Goal: Navigation & Orientation: Understand site structure

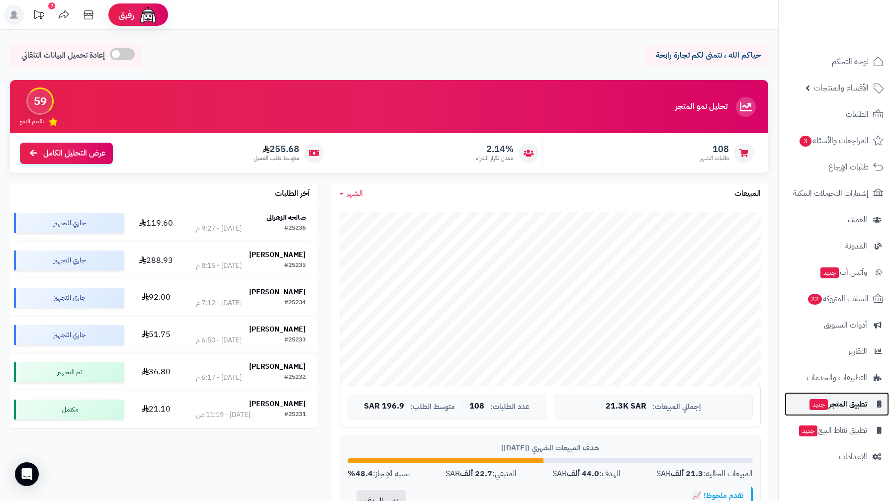
click at [828, 401] on span "تطبيق المتجر جديد" at bounding box center [837, 404] width 59 height 14
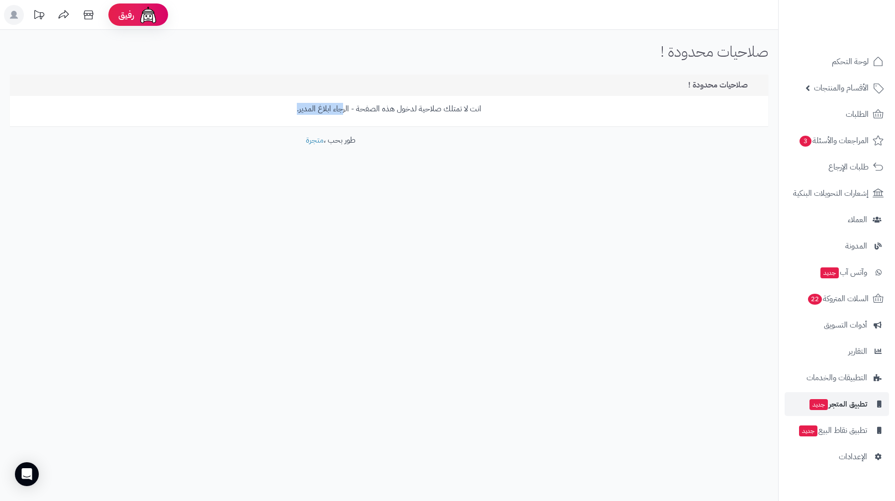
drag, startPoint x: 344, startPoint y: 109, endPoint x: 293, endPoint y: 113, distance: 51.3
click at [293, 113] on p "انت لا تمتلك صلاحية لدخول هذه الصفحة - الرجاء ابلاغ المدير." at bounding box center [388, 108] width 743 height 11
click at [858, 423] on link "تطبيق نقاط البيع جديد" at bounding box center [837, 431] width 104 height 24
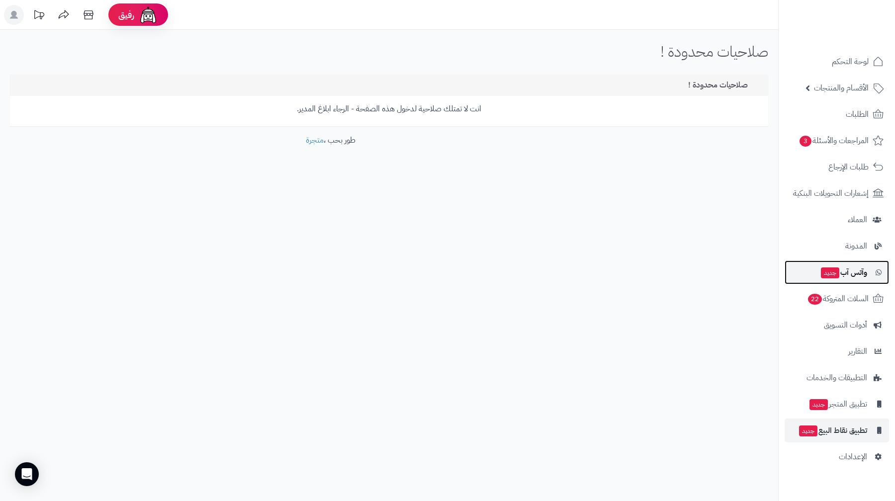
click at [878, 281] on link "وآتس آب جديد" at bounding box center [837, 273] width 104 height 24
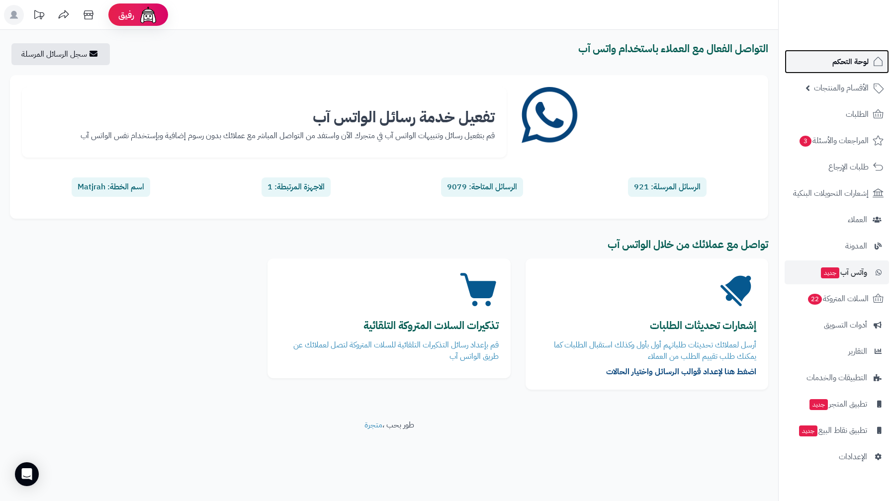
click at [862, 62] on span "لوحة التحكم" at bounding box center [850, 62] width 36 height 14
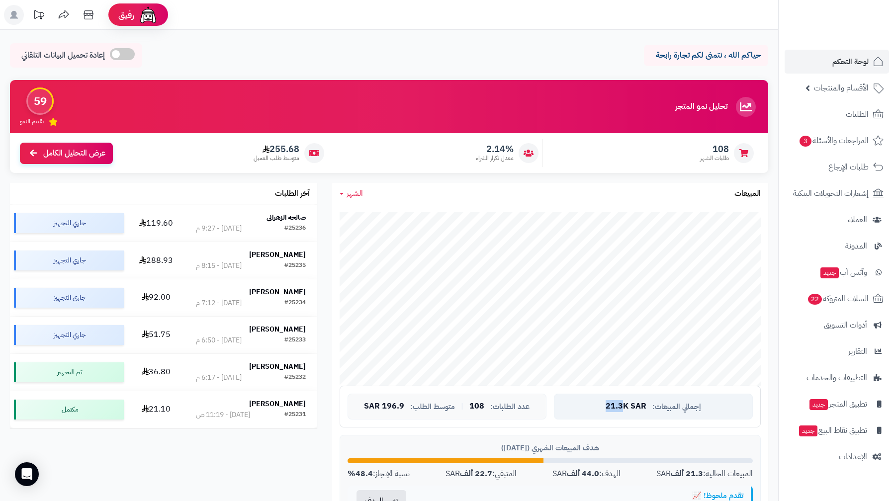
drag, startPoint x: 613, startPoint y: 404, endPoint x: 597, endPoint y: 404, distance: 15.9
click at [597, 404] on div "إجمالي المبيعات: 21.3K SAR" at bounding box center [653, 407] width 199 height 26
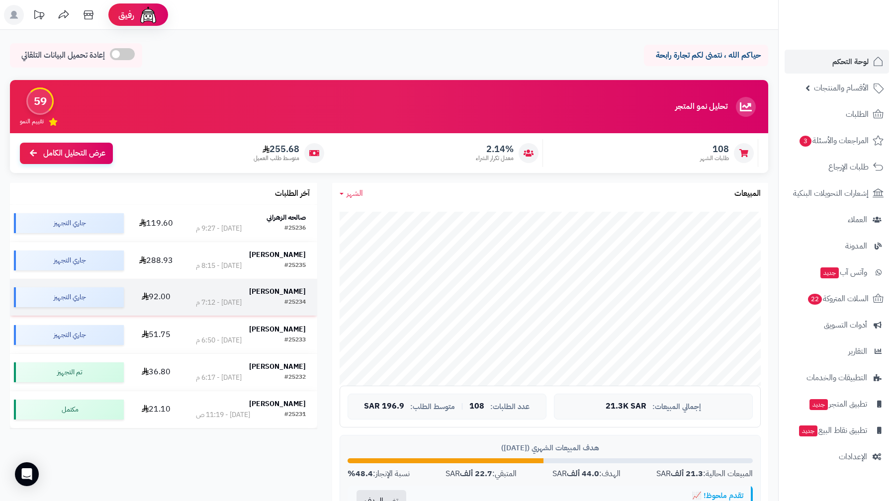
scroll to position [430, 0]
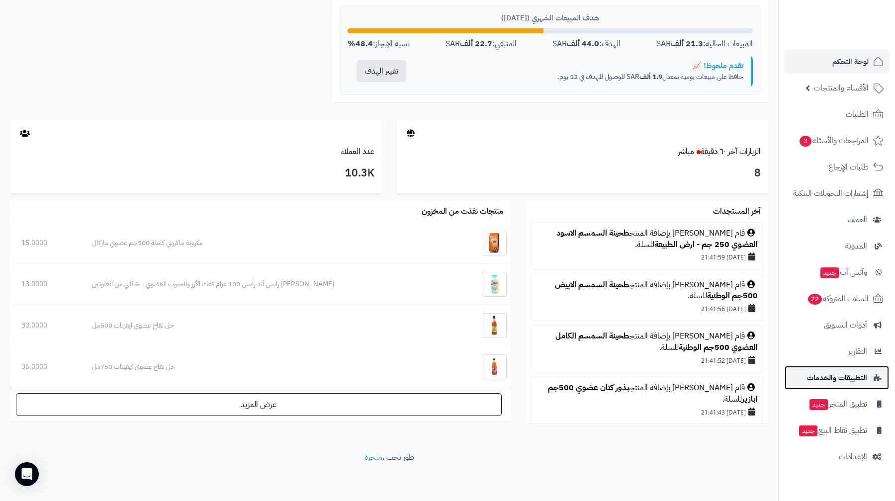
click at [840, 376] on span "التطبيقات والخدمات" at bounding box center [837, 378] width 60 height 14
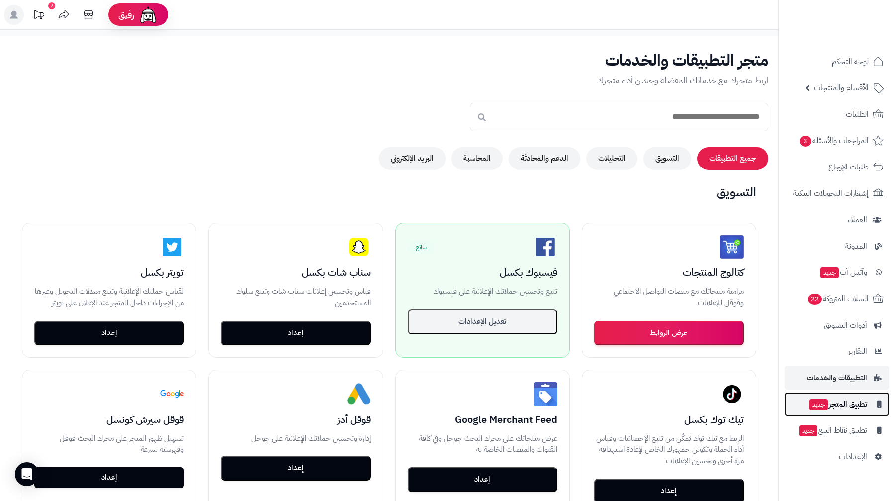
click at [829, 403] on span "تطبيق المتجر جديد" at bounding box center [837, 404] width 59 height 14
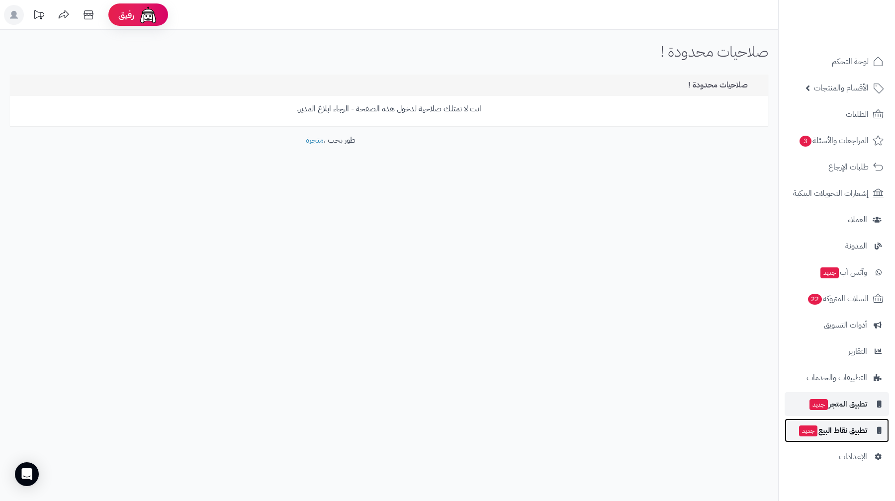
click at [838, 426] on span "تطبيق نقاط البيع جديد" at bounding box center [832, 431] width 69 height 14
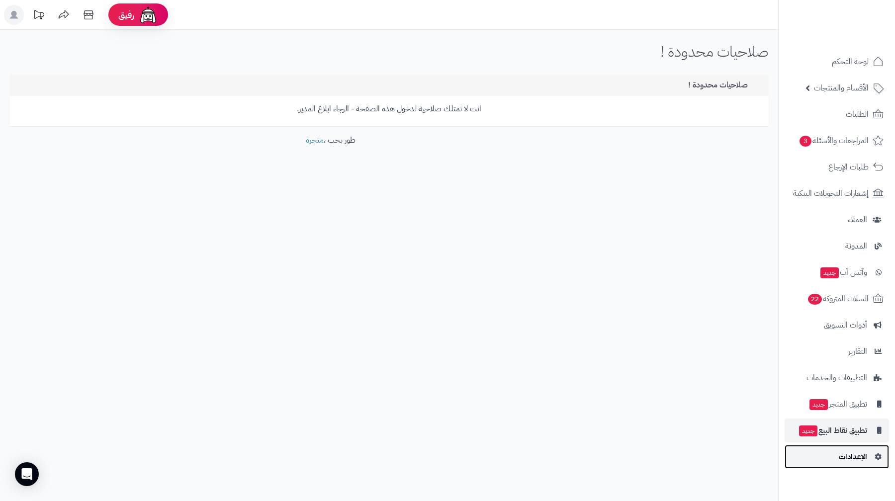
click at [860, 456] on span "الإعدادات" at bounding box center [853, 457] width 28 height 14
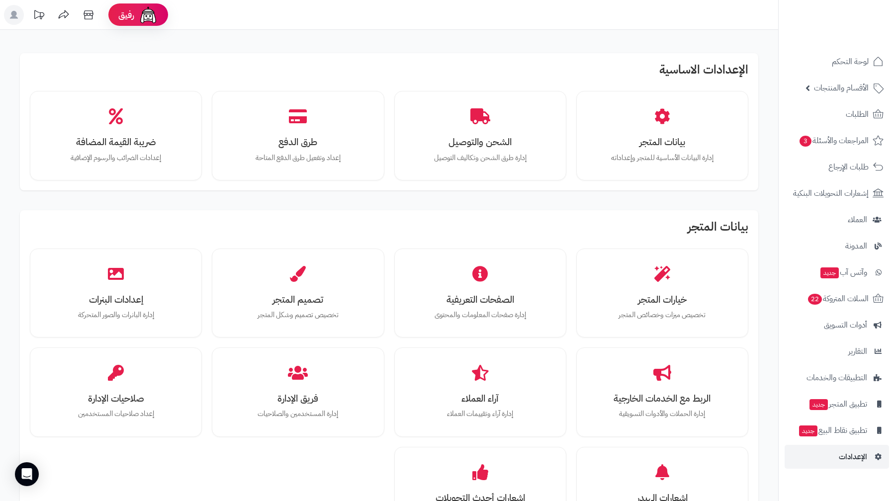
click at [15, 10] on rect at bounding box center [14, 15] width 20 height 20
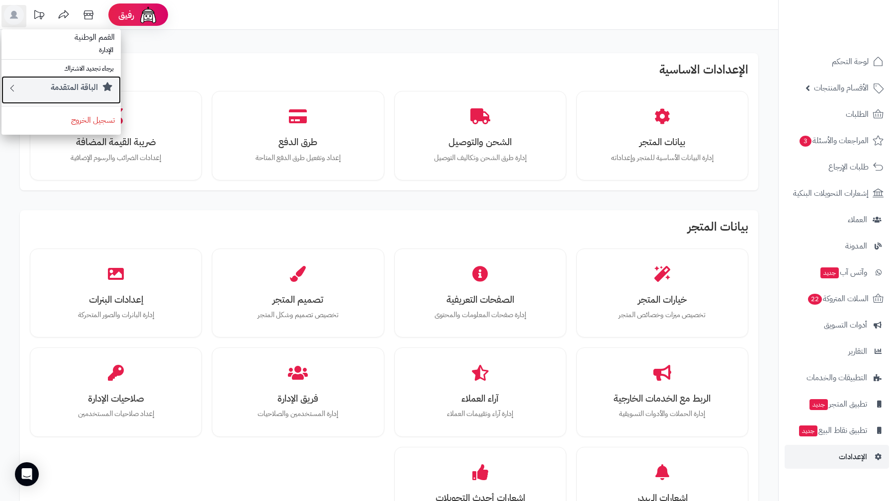
click at [83, 85] on small "الباقة المتقدمة" at bounding box center [74, 88] width 47 height 12
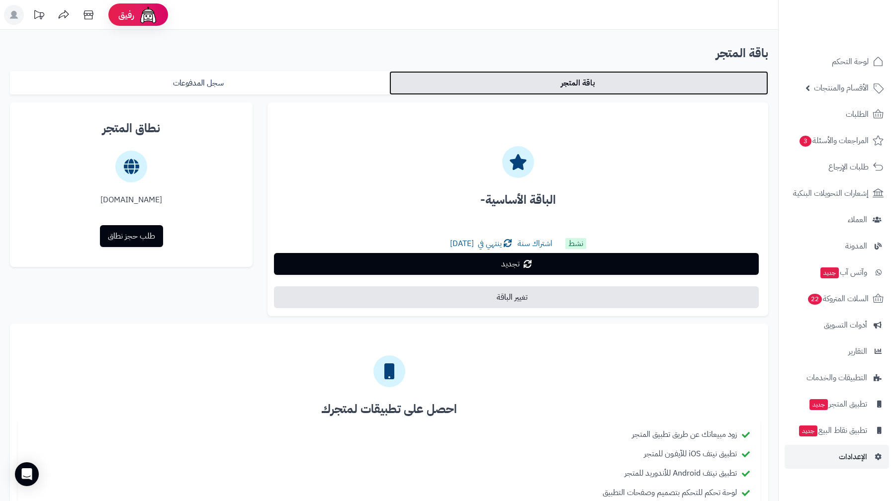
click at [542, 86] on link "باقة المتجر" at bounding box center [578, 83] width 379 height 24
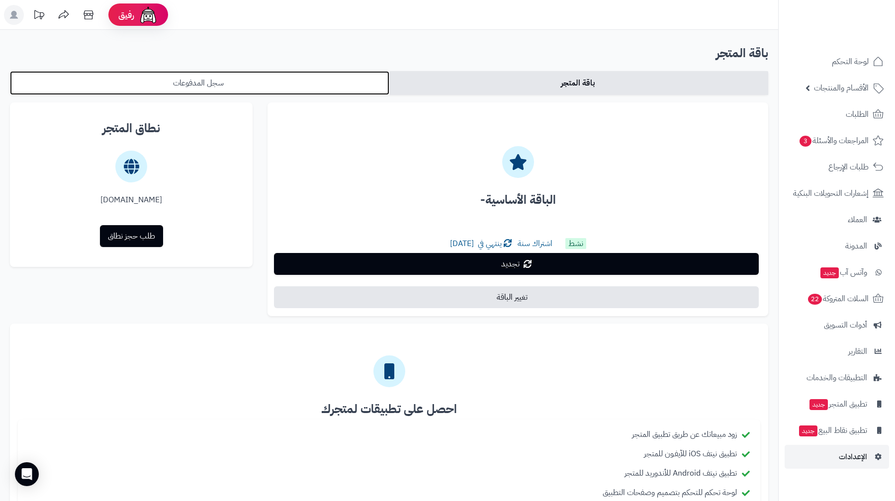
click at [348, 76] on link "سجل المدفوعات" at bounding box center [199, 83] width 379 height 24
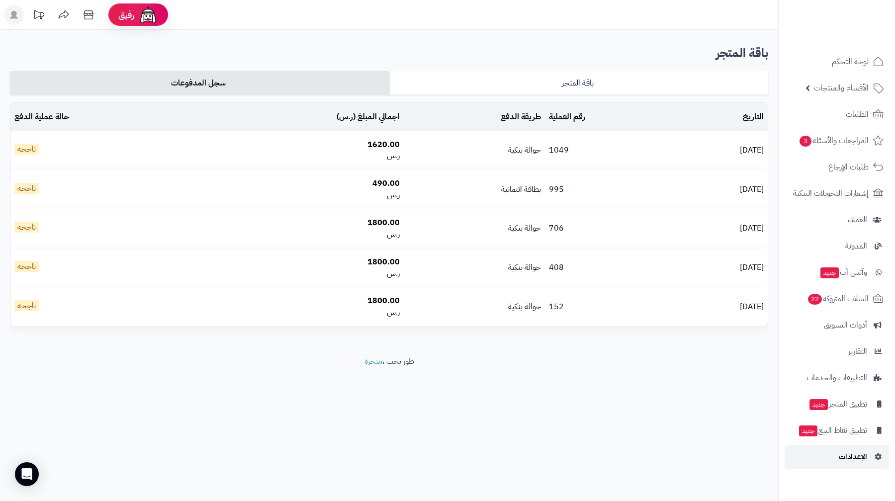
click at [863, 459] on span "الإعدادات" at bounding box center [853, 457] width 28 height 14
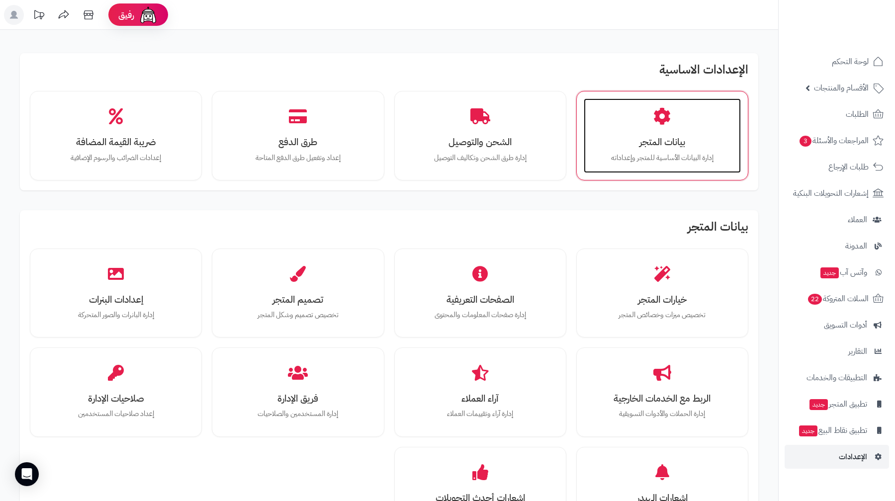
click at [654, 153] on p "إدارة البيانات الأساسية للمتجر وإعداداته" at bounding box center [662, 158] width 137 height 11
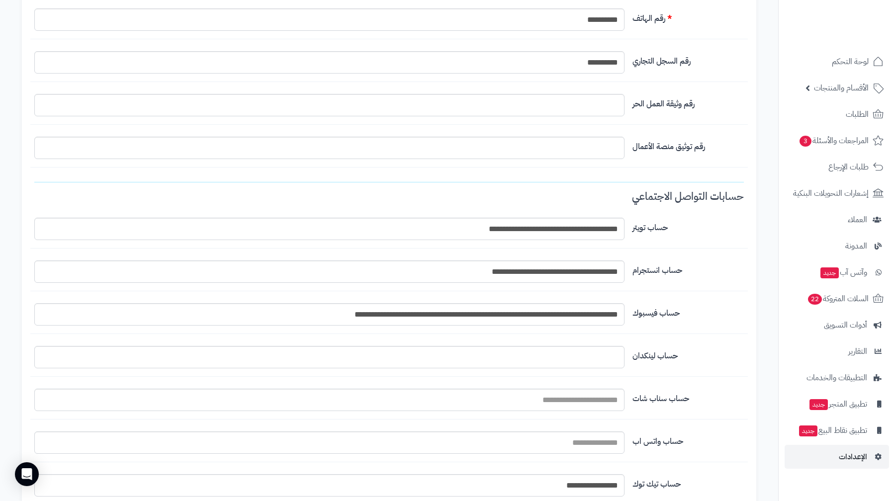
scroll to position [1035, 0]
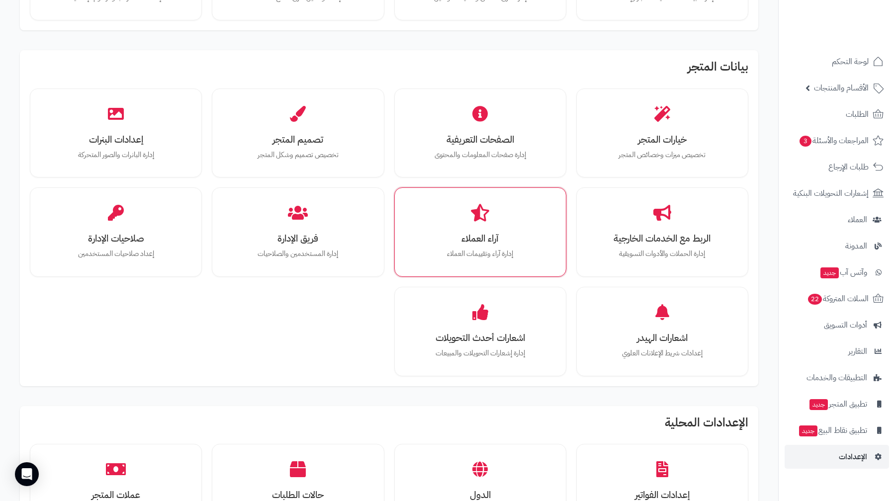
scroll to position [160, 0]
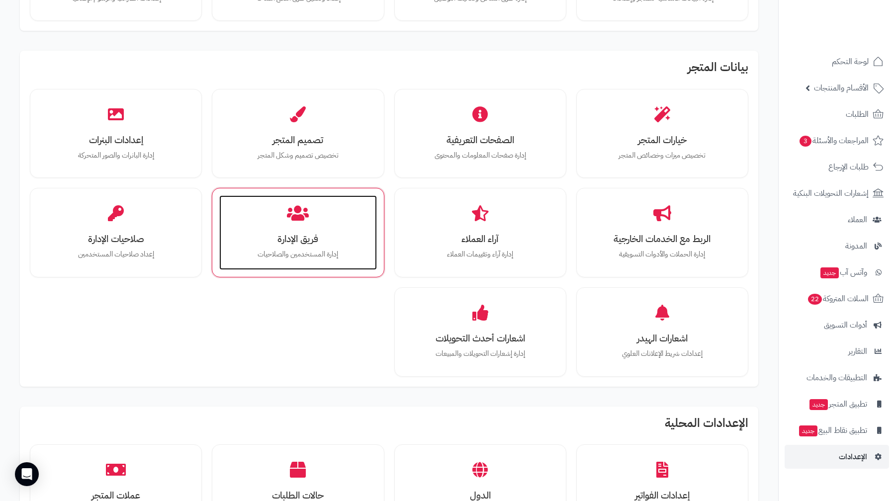
click at [318, 235] on h3 "فريق الإدارة" at bounding box center [297, 239] width 137 height 10
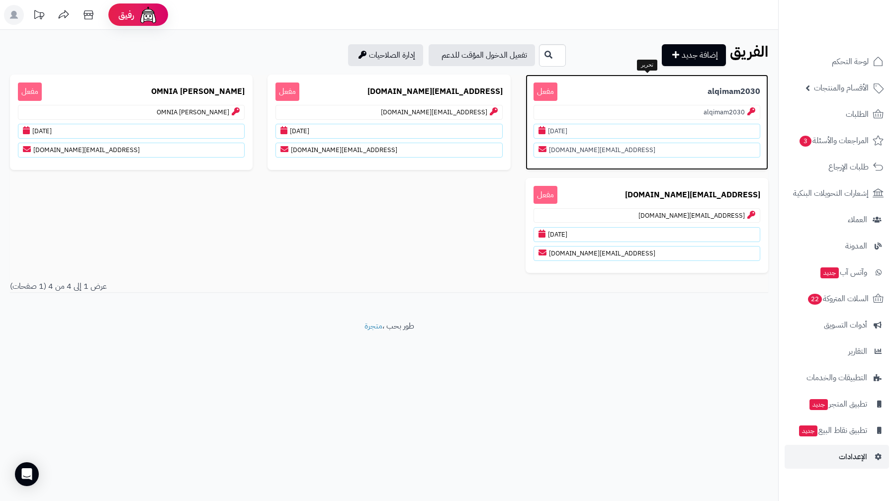
click at [621, 92] on p "alqimam2030 مفعل" at bounding box center [646, 92] width 227 height 18
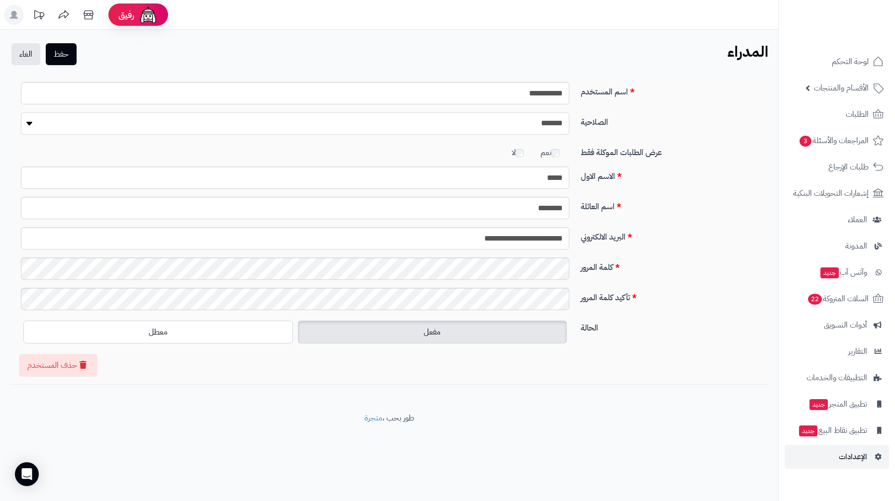
click at [530, 131] on select "**********" at bounding box center [295, 123] width 548 height 22
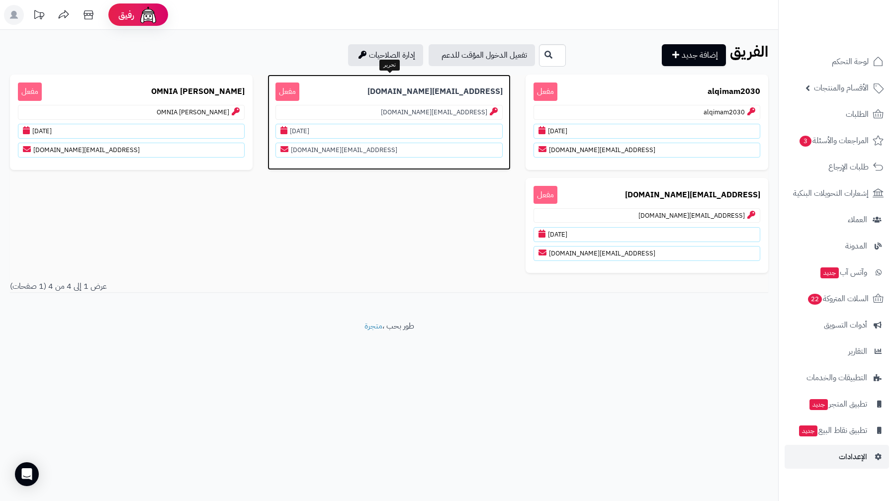
click at [425, 94] on p "edit@matjrah.com مفعل" at bounding box center [388, 92] width 227 height 18
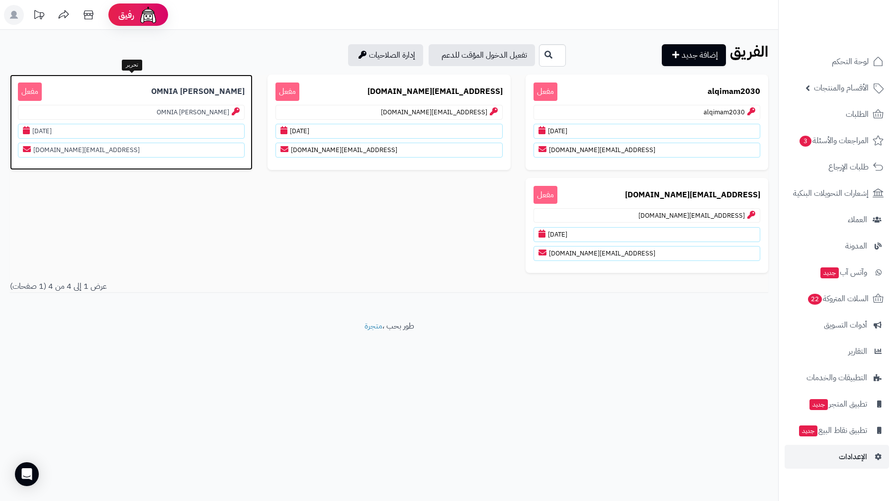
click at [183, 96] on p "OMNIA [PERSON_NAME] مفعل" at bounding box center [131, 92] width 227 height 18
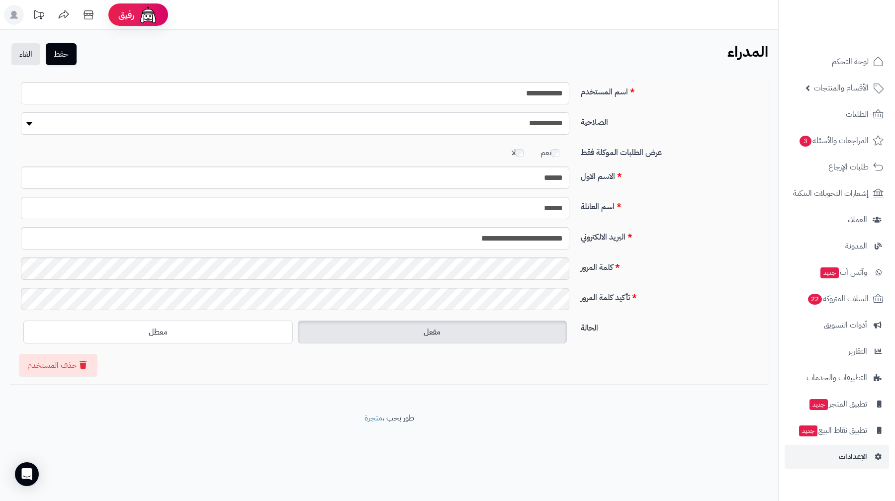
click at [517, 126] on select "**********" at bounding box center [295, 123] width 548 height 22
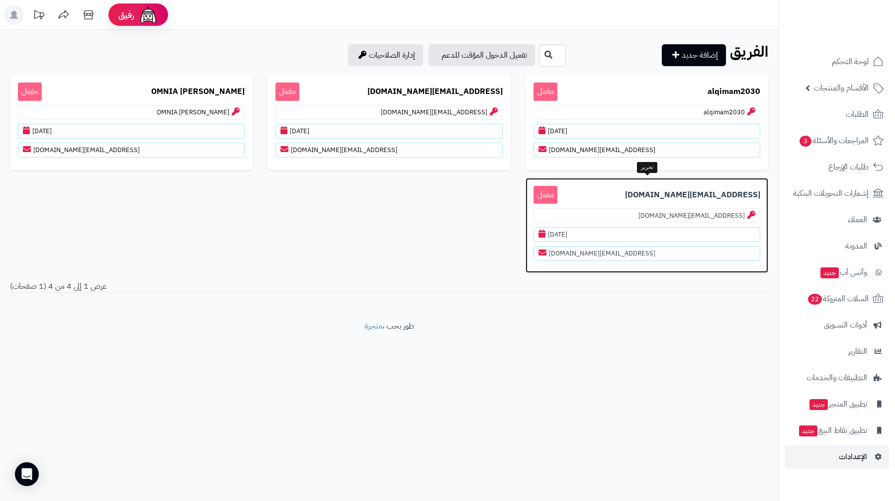
click at [670, 187] on p "support@matjrah.com مفعل" at bounding box center [646, 195] width 227 height 18
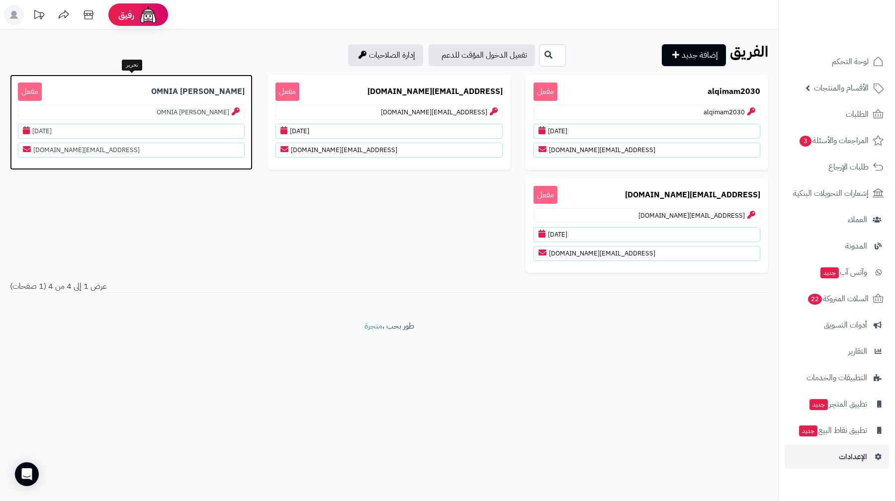
click at [231, 88] on b "OMNIA [PERSON_NAME]" at bounding box center [197, 91] width 93 height 11
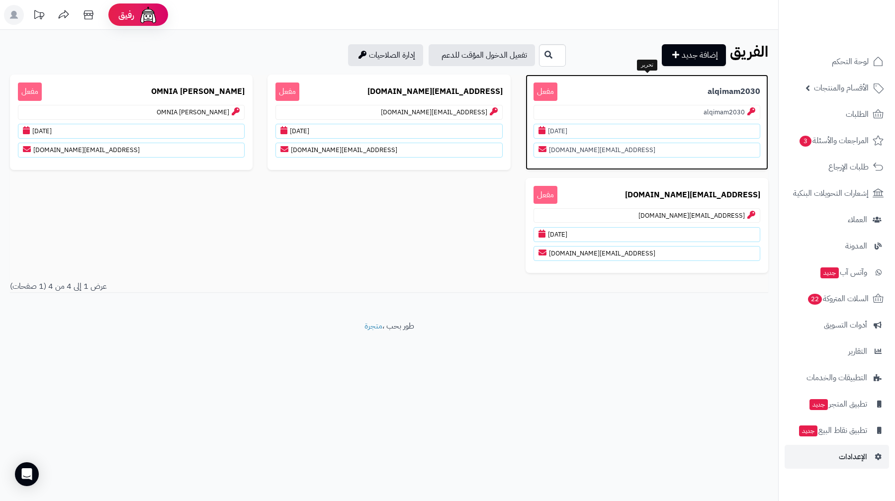
click at [711, 111] on p "alqimam2030" at bounding box center [646, 112] width 227 height 15
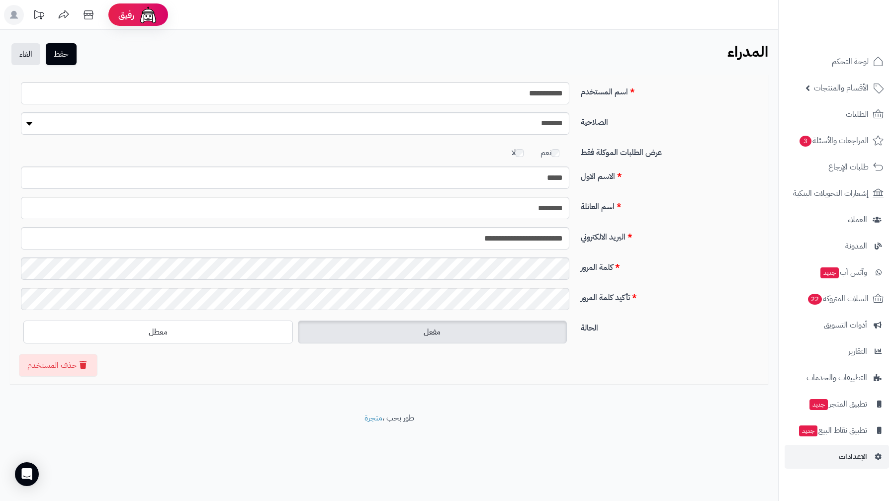
drag, startPoint x: 676, startPoint y: 265, endPoint x: 588, endPoint y: 253, distance: 88.9
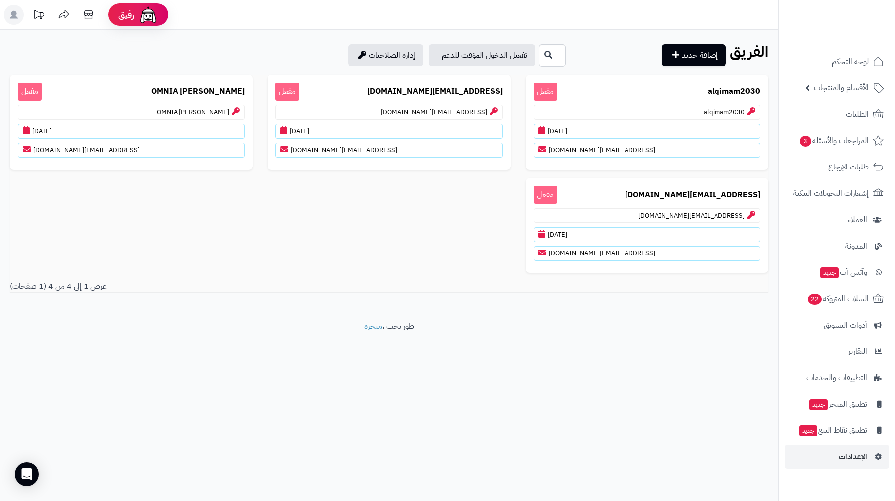
click at [10, 17] on rect at bounding box center [14, 15] width 20 height 20
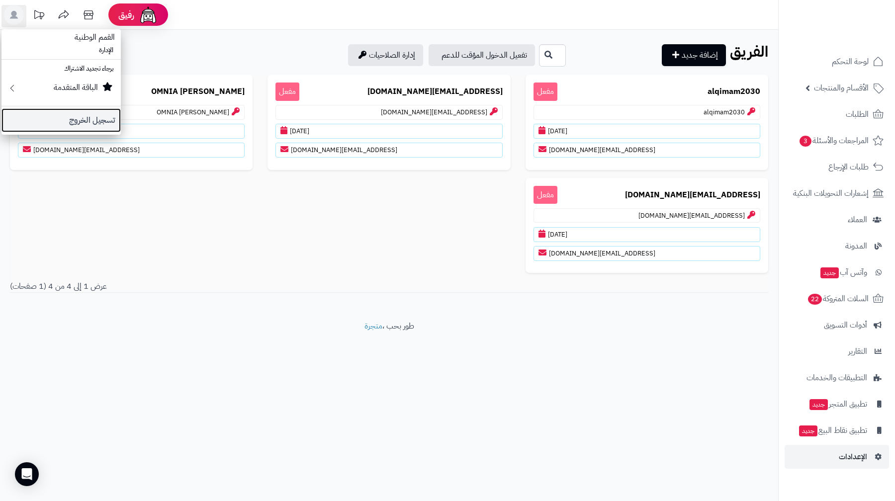
click at [87, 121] on link "تسجيل الخروج" at bounding box center [60, 120] width 119 height 24
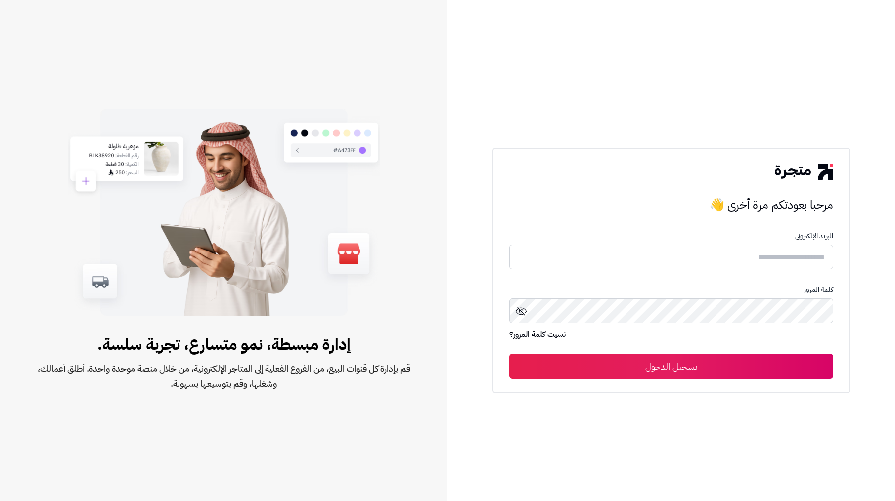
click at [630, 236] on p "البريد الإلكترونى" at bounding box center [671, 236] width 324 height 8
click at [625, 251] on input "text" at bounding box center [671, 257] width 324 height 26
type input "**********"
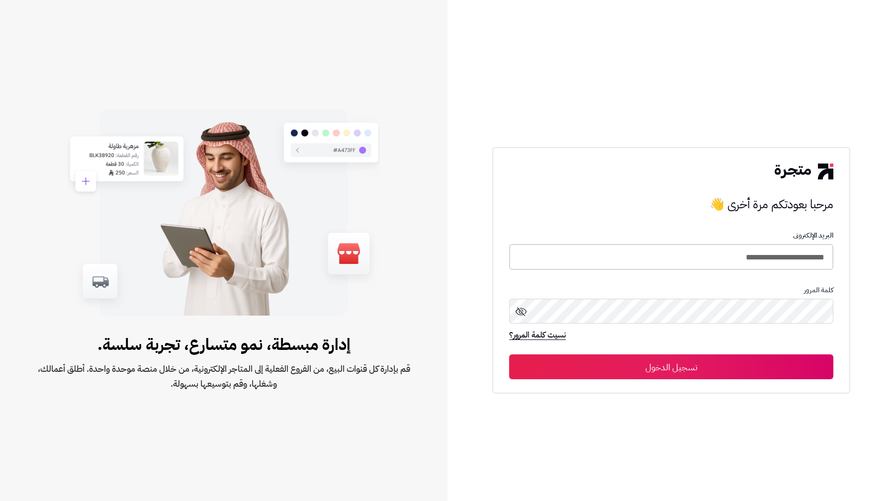
click at [509, 354] on button "تسجيل الدخول" at bounding box center [671, 366] width 324 height 25
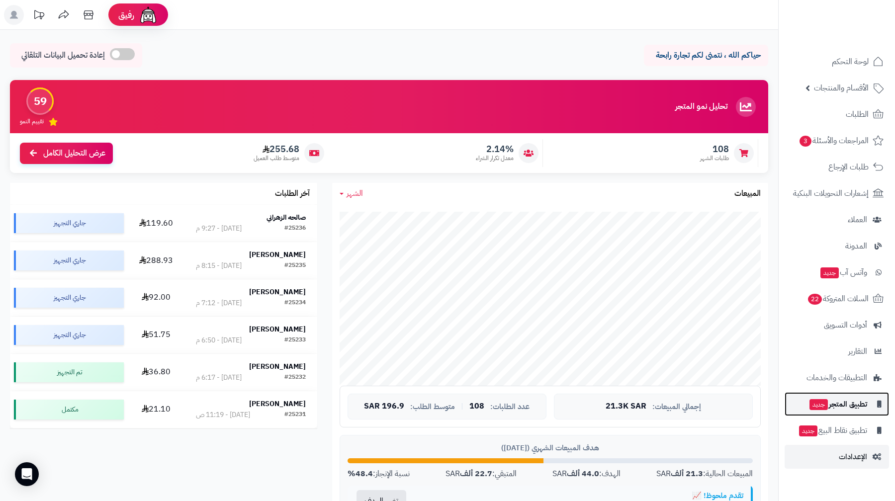
click at [836, 410] on span "تطبيق المتجر جديد" at bounding box center [837, 404] width 59 height 14
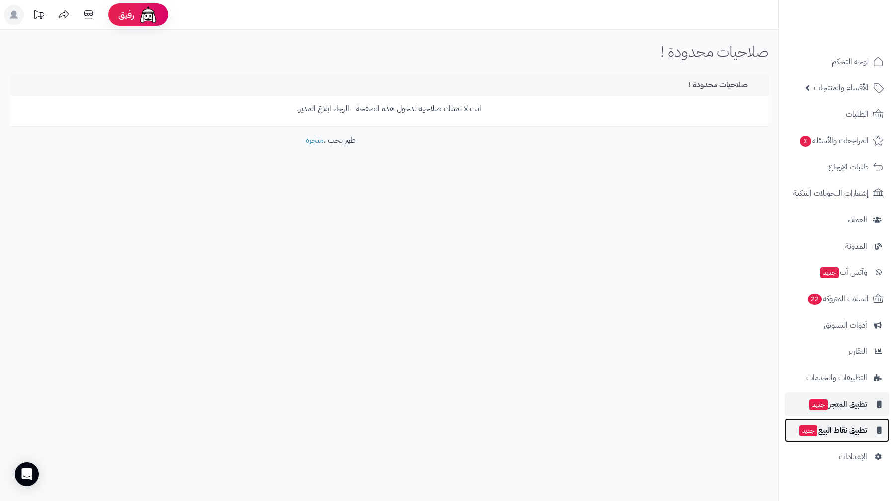
click at [826, 428] on span "تطبيق نقاط البيع جديد" at bounding box center [832, 431] width 69 height 14
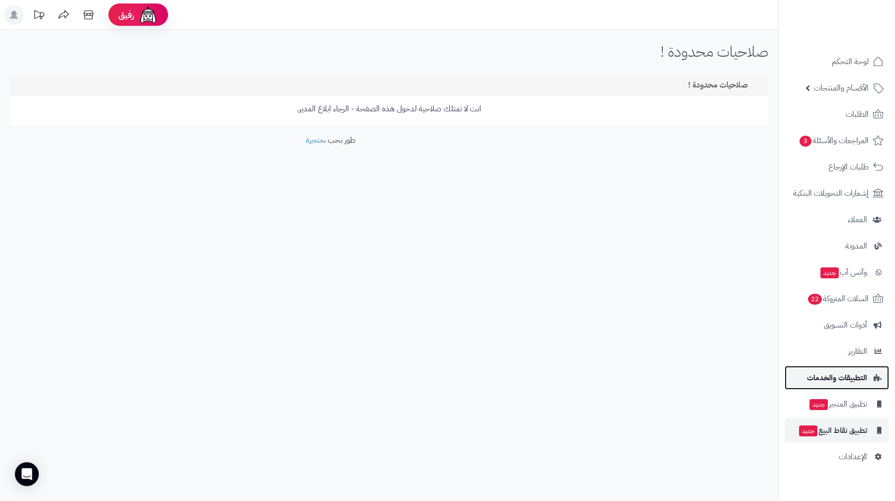
click at [839, 379] on span "التطبيقات والخدمات" at bounding box center [837, 378] width 60 height 14
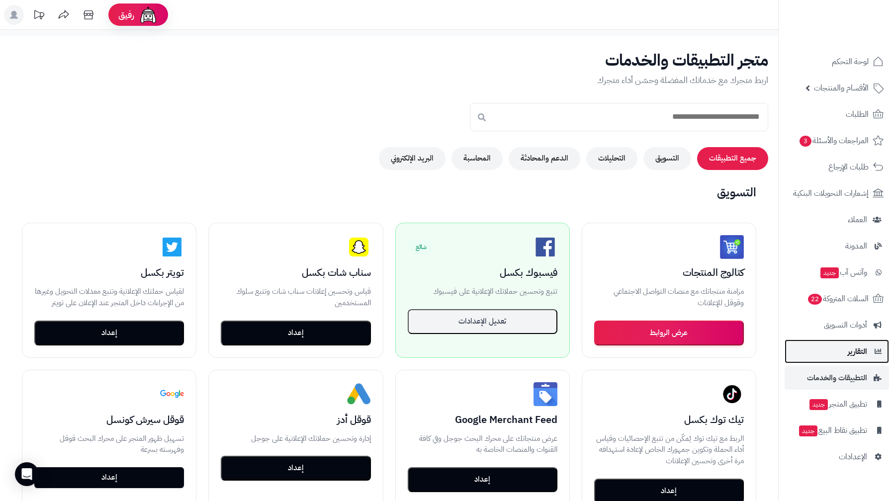
click at [849, 354] on span "التقارير" at bounding box center [857, 352] width 19 height 14
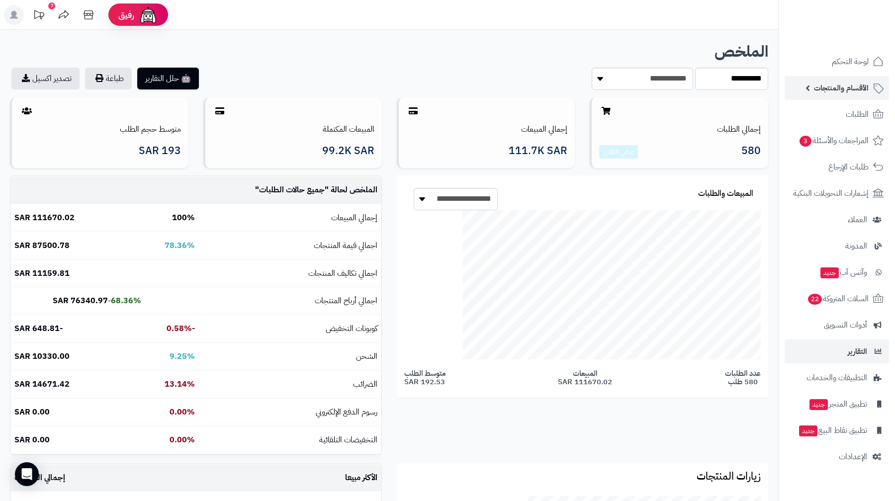
click at [871, 93] on link "الأقسام والمنتجات" at bounding box center [837, 88] width 104 height 24
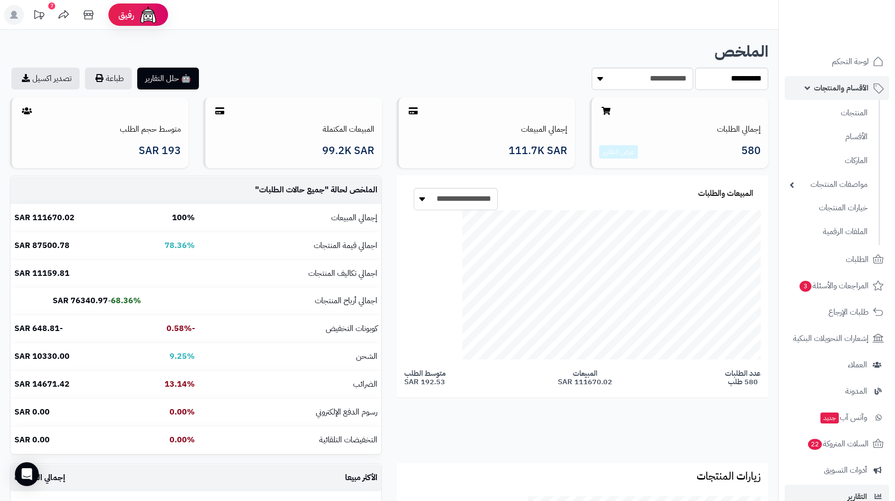
click at [871, 93] on link "الأقسام والمنتجات" at bounding box center [837, 88] width 104 height 24
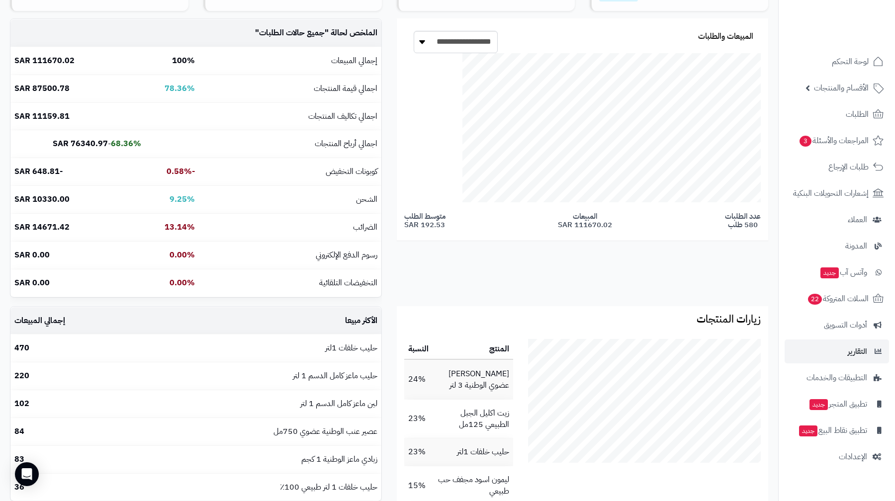
scroll to position [323, 0]
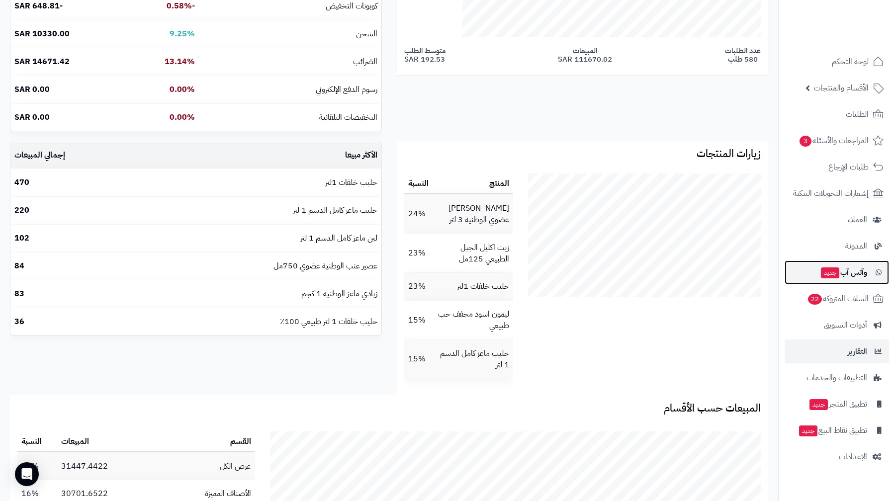
click at [847, 265] on span "وآتس آب جديد" at bounding box center [843, 272] width 47 height 14
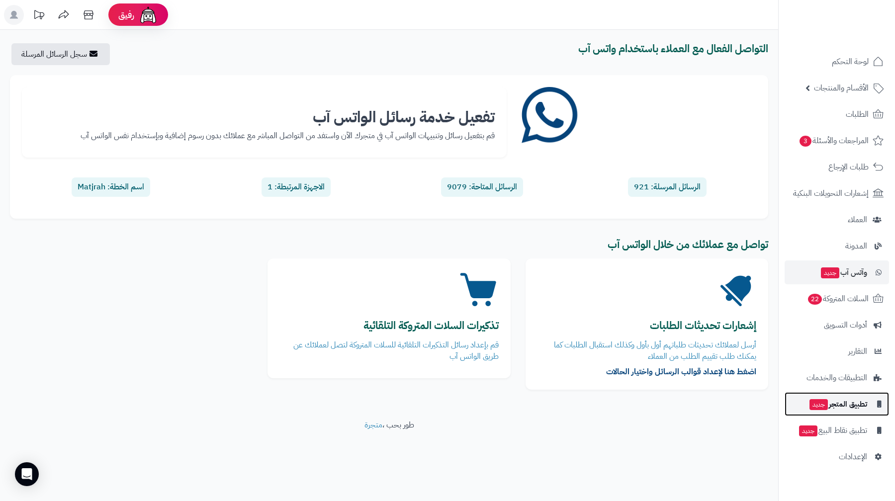
click at [865, 409] on span "تطبيق المتجر جديد" at bounding box center [837, 404] width 59 height 14
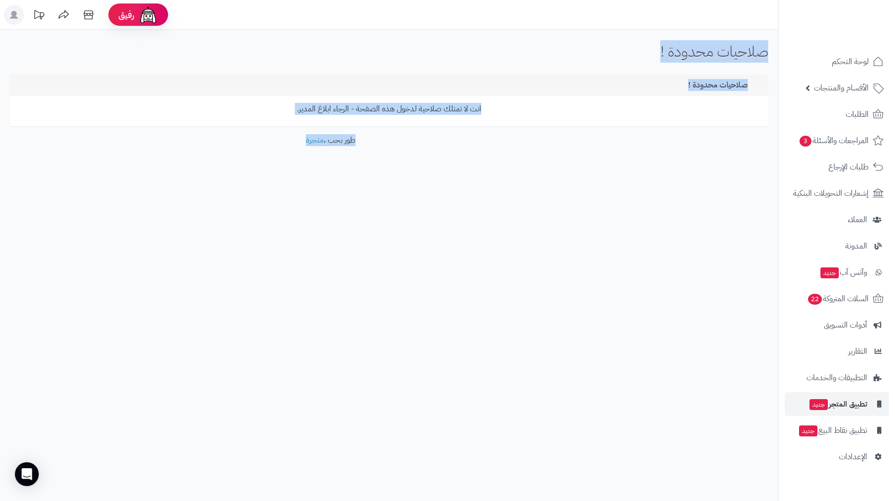
drag, startPoint x: 769, startPoint y: 50, endPoint x: 310, endPoint y: 174, distance: 475.9
click at [310, 174] on div "صلاحيات محدودة ! الرئيسية صلاحيات محدودة ! صلاحيات محدودة ! انت لا تمتلك صلاحية…" at bounding box center [389, 117] width 778 height 175
click at [310, 176] on footer "طور بحب ، متجرة" at bounding box center [330, 160] width 661 height 50
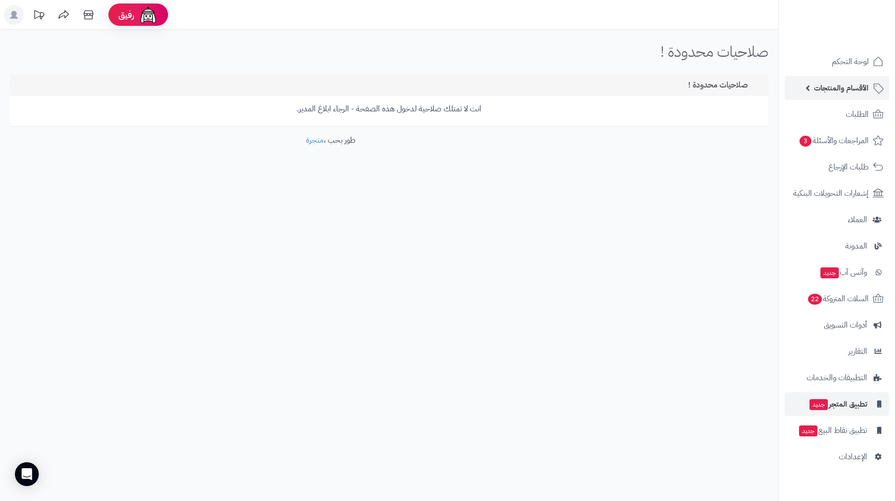
click at [851, 88] on span "الأقسام والمنتجات" at bounding box center [841, 88] width 55 height 14
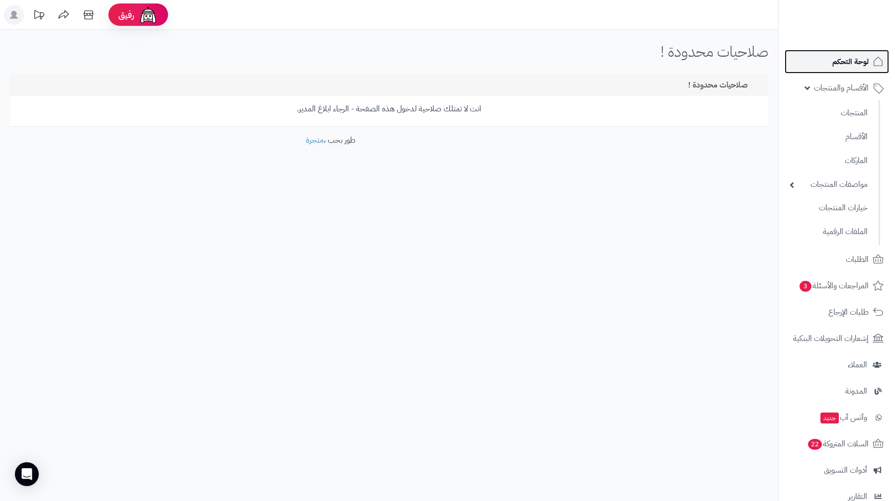
click at [849, 64] on span "لوحة التحكم" at bounding box center [850, 62] width 36 height 14
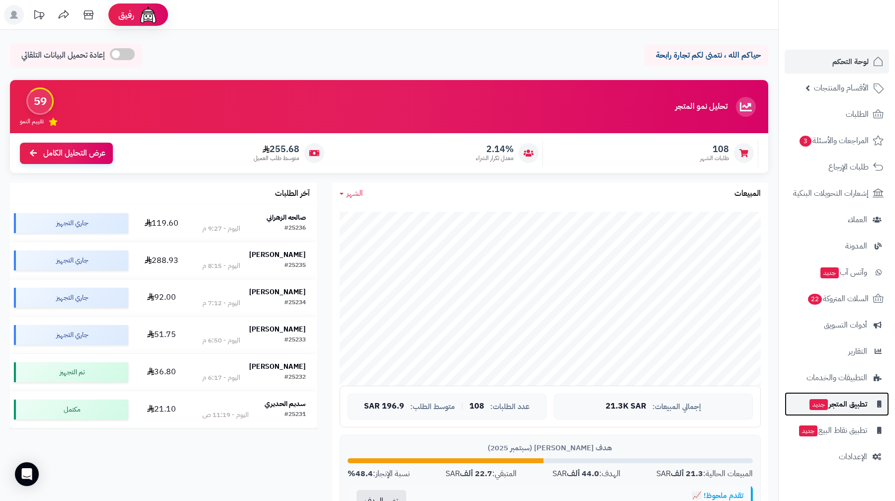
click at [841, 408] on span "تطبيق المتجر جديد" at bounding box center [837, 404] width 59 height 14
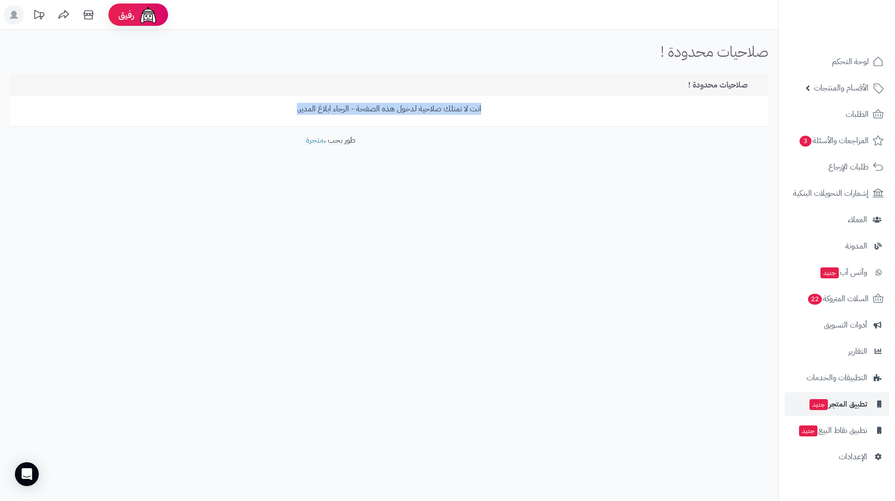
drag, startPoint x: 444, startPoint y: 111, endPoint x: 258, endPoint y: 112, distance: 186.4
click at [258, 112] on p "انت لا تمتلك صلاحية لدخول هذه الصفحة - الرجاء ابلاغ المدير." at bounding box center [388, 108] width 743 height 11
